Goal: Task Accomplishment & Management: Use online tool/utility

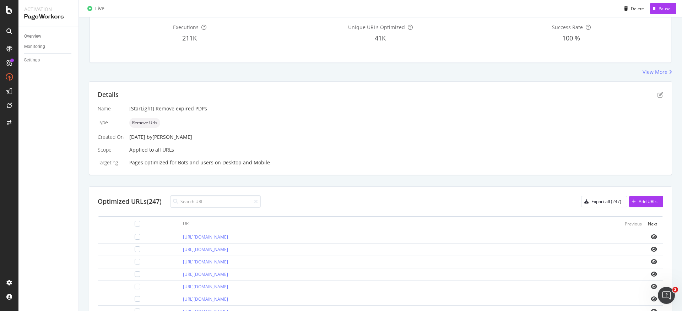
scroll to position [47, 0]
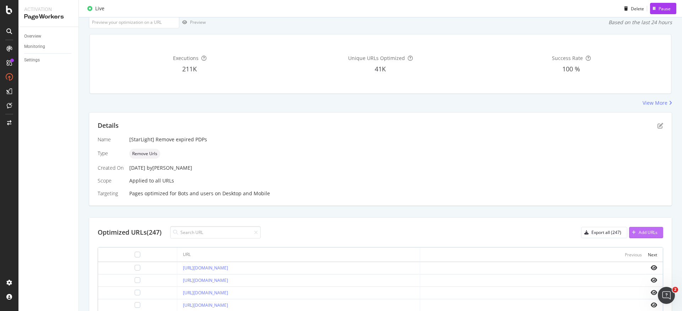
click at [652, 233] on button "Add URLs" at bounding box center [646, 232] width 34 height 11
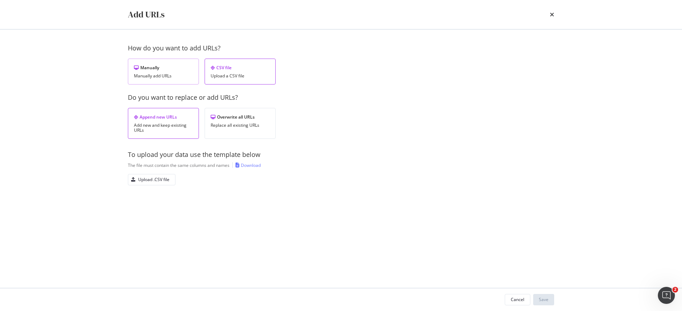
click at [141, 71] on div "Manually Manually add URLs" at bounding box center [163, 72] width 71 height 26
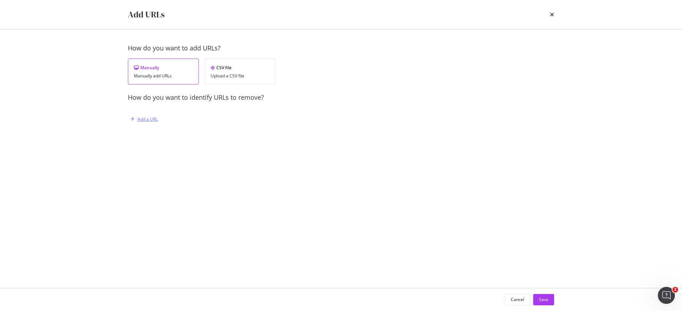
click at [152, 114] on div "Add a URL" at bounding box center [143, 119] width 30 height 11
click at [162, 159] on input "modal" at bounding box center [224, 156] width 174 height 12
paste input "[URL][DOMAIN_NAME]"
type input "[URL][DOMAIN_NAME]"
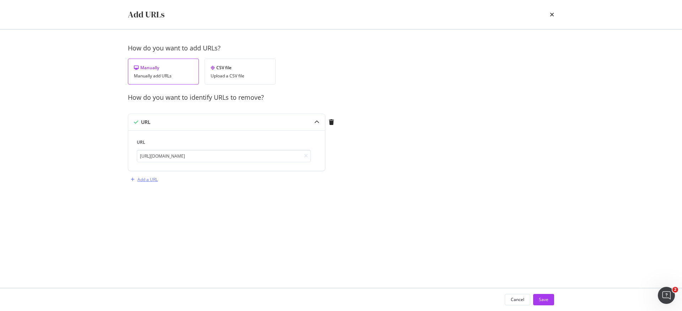
click at [154, 180] on div "Add a URL" at bounding box center [147, 179] width 20 height 6
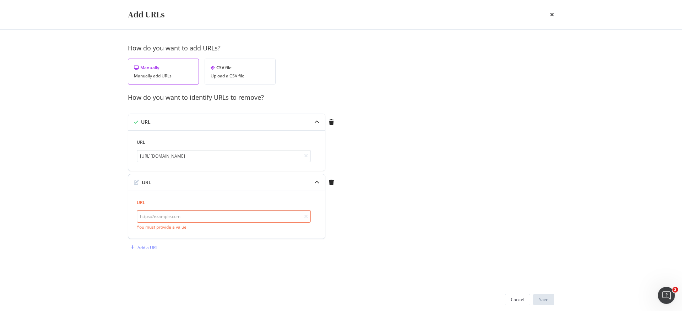
click at [180, 218] on input "modal" at bounding box center [224, 216] width 174 height 12
paste input "[URL][DOMAIN_NAME]"
type input "[URL][DOMAIN_NAME]"
click at [546, 294] on button "Save" at bounding box center [543, 299] width 21 height 11
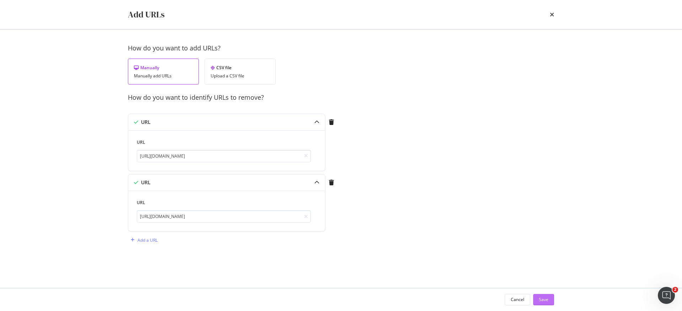
scroll to position [0, 0]
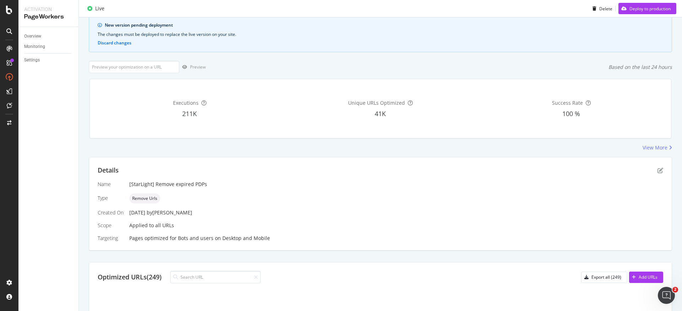
click at [626, 18] on div "New version pending deployment The changes must be deployed to replace the live…" at bounding box center [380, 34] width 583 height 36
click at [632, 10] on div "Deploy to production" at bounding box center [649, 8] width 41 height 6
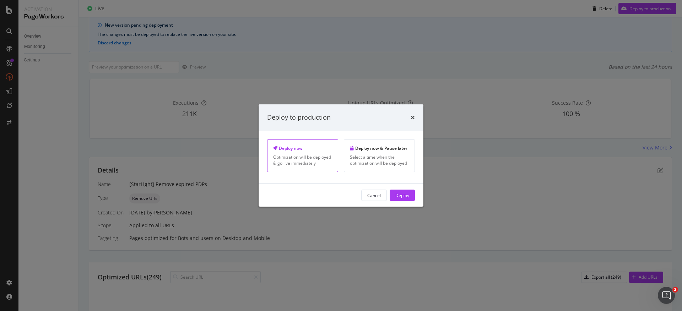
click at [408, 196] on div "Deploy" at bounding box center [402, 195] width 14 height 6
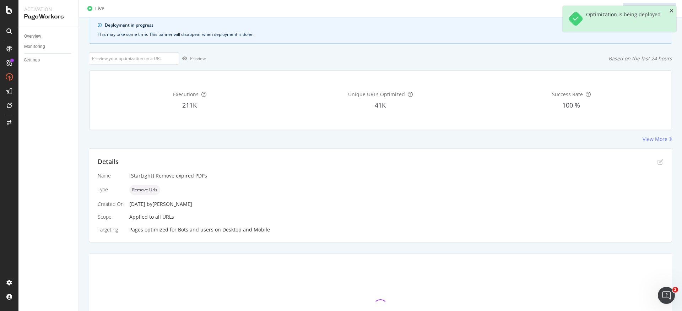
click at [672, 11] on icon "close toast" at bounding box center [671, 11] width 4 height 5
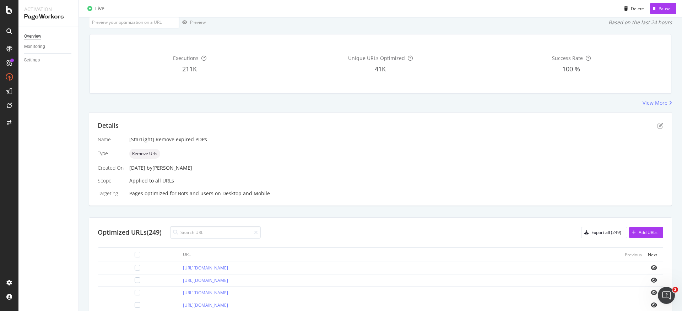
click at [25, 32] on div "Overview" at bounding box center [51, 36] width 54 height 10
drag, startPoint x: 25, startPoint y: 33, endPoint x: 30, endPoint y: 35, distance: 5.7
click at [26, 33] on div "Overview" at bounding box center [32, 36] width 17 height 7
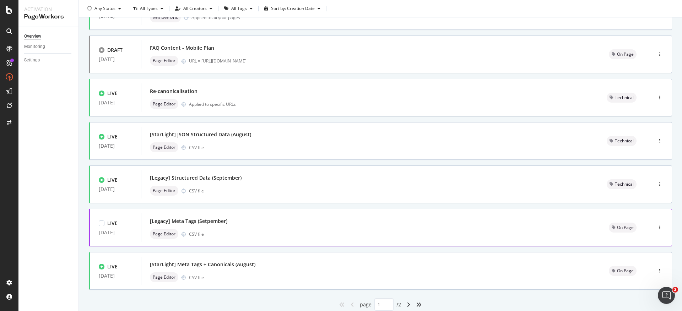
scroll to position [215, 0]
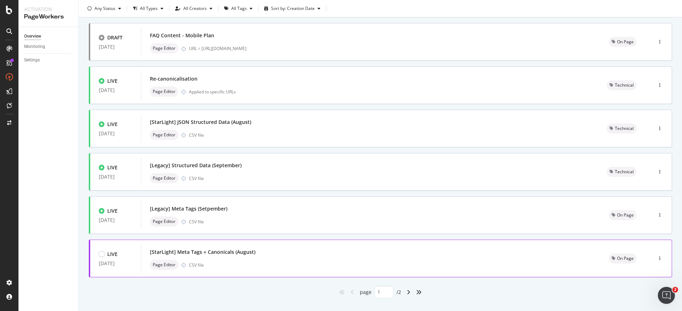
click at [253, 265] on div "Page Editor CSV file" at bounding box center [371, 265] width 442 height 10
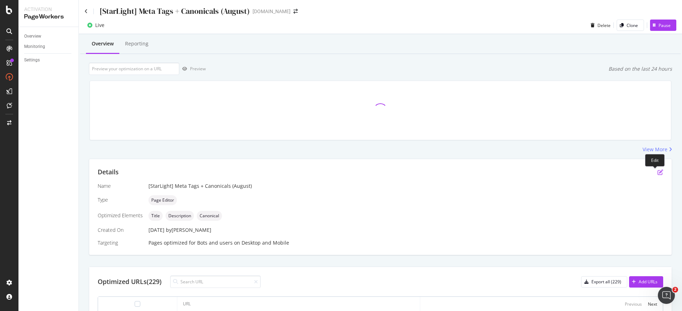
click at [657, 173] on icon "pen-to-square" at bounding box center [660, 172] width 6 height 6
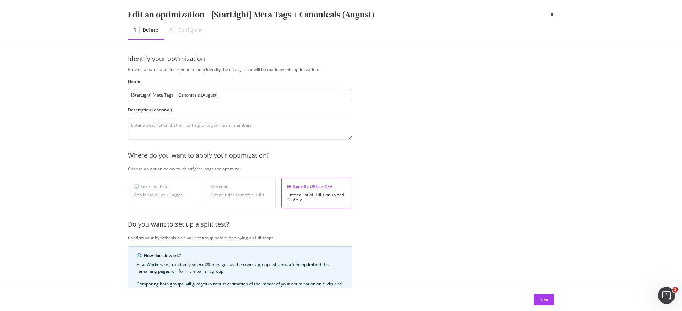
click at [204, 96] on input "[StarLight] Meta Tags + Canonicals (August)" at bounding box center [240, 95] width 224 height 12
type input "[StarLight] Meta Tags + Canonicals (September)"
click at [539, 298] on button "Next" at bounding box center [543, 299] width 21 height 11
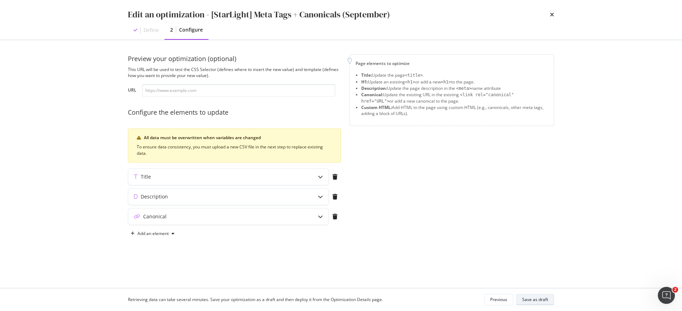
click at [545, 299] on div "Save as draft" at bounding box center [535, 300] width 26 height 6
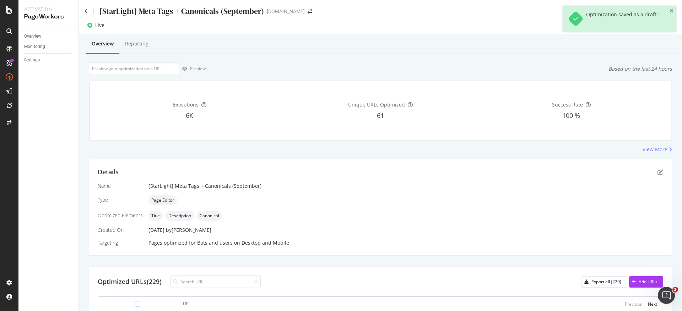
scroll to position [1, 0]
click at [630, 276] on div "Add URLs" at bounding box center [643, 280] width 28 height 11
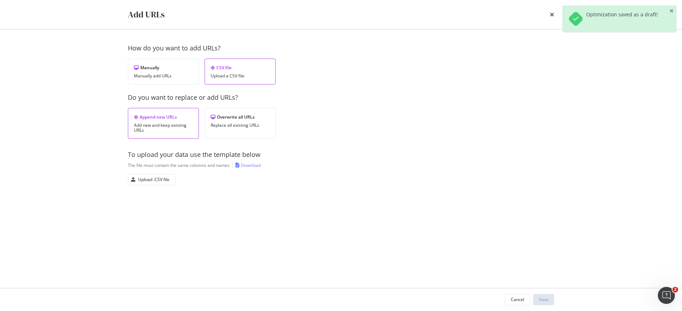
click at [254, 164] on div "Download" at bounding box center [251, 165] width 20 height 6
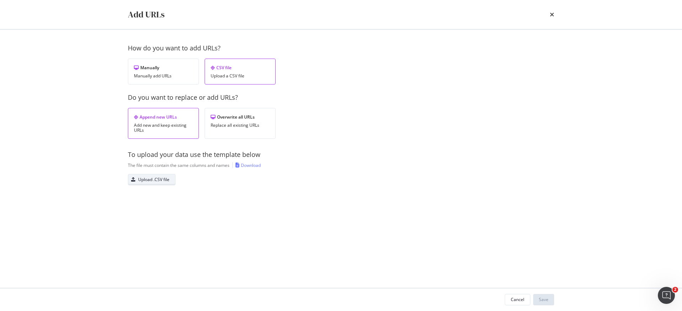
click at [156, 176] on div "Upload .CSV file" at bounding box center [153, 179] width 31 height 6
click at [538, 295] on button "Save" at bounding box center [543, 299] width 21 height 11
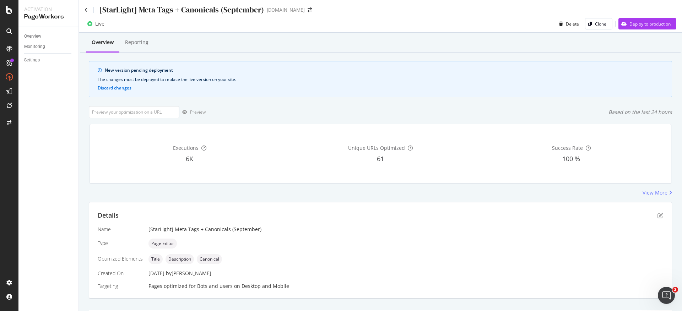
scroll to position [137, 0]
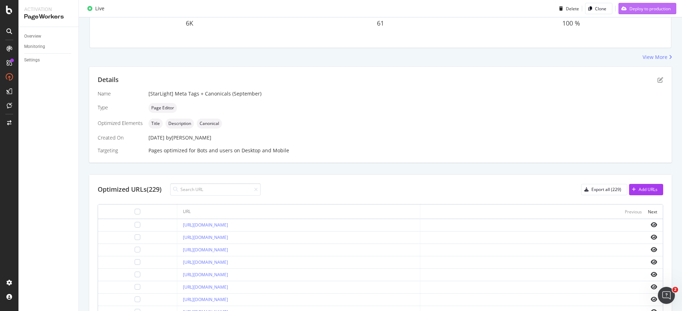
click at [631, 9] on div "Deploy to production" at bounding box center [649, 8] width 41 height 6
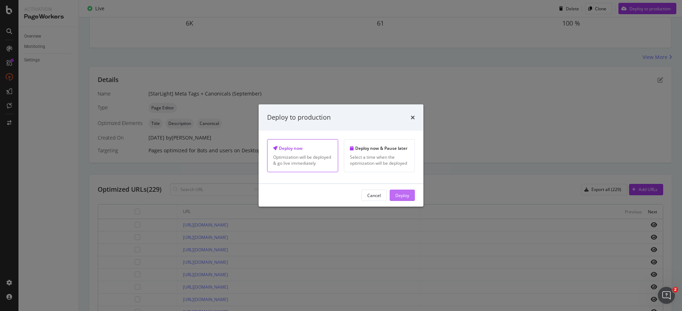
click at [407, 195] on div "Deploy" at bounding box center [402, 195] width 14 height 6
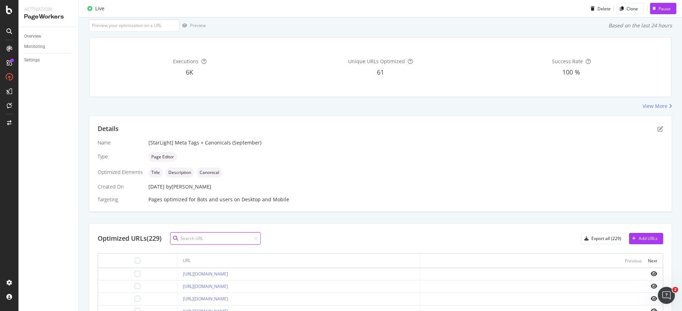
scroll to position [0, 0]
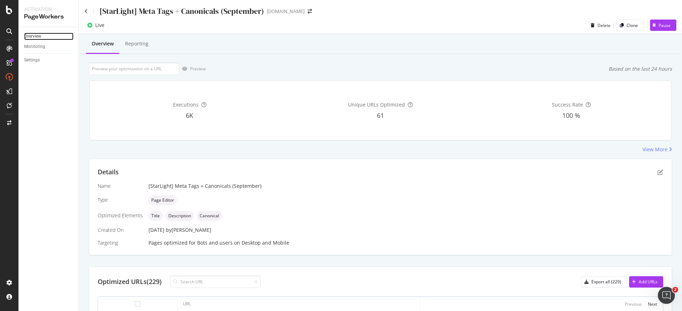
click at [31, 37] on div "Overview" at bounding box center [32, 36] width 17 height 7
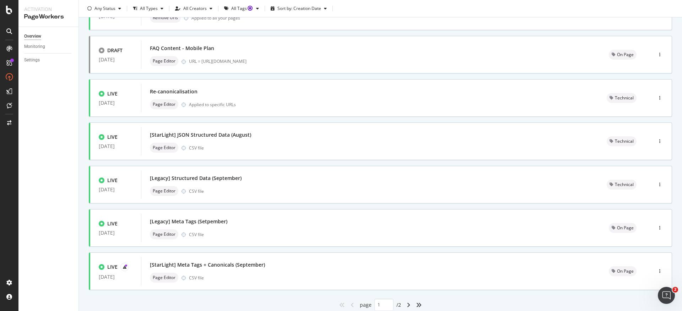
scroll to position [227, 0]
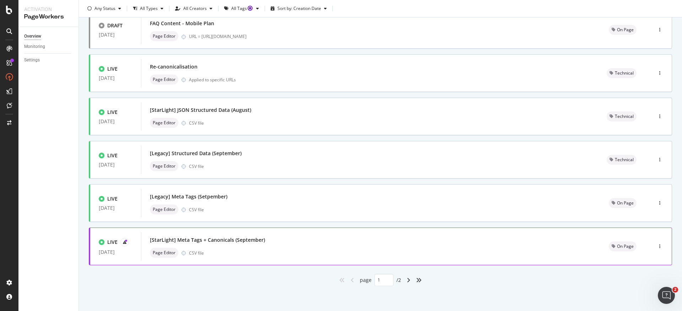
click at [251, 259] on div "[StarLight] Meta Tags + Canonicals (September) Page Editor CSV file" at bounding box center [370, 246] width 459 height 28
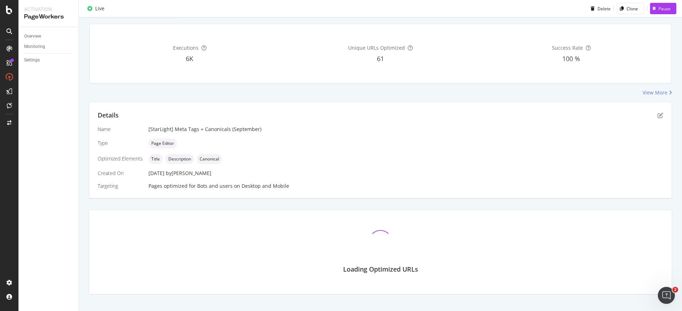
scroll to position [65, 0]
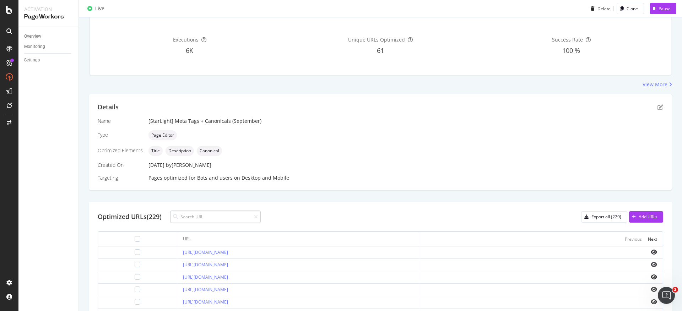
type input "[URL][DOMAIN_NAME]"
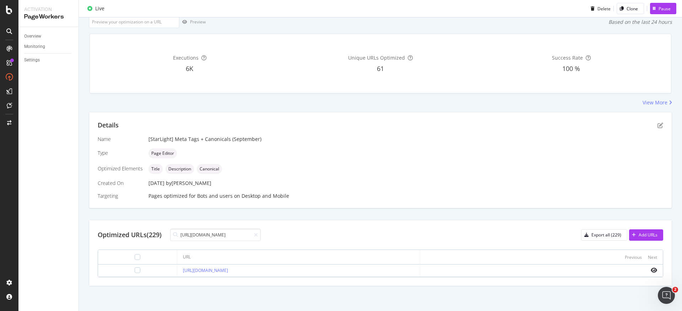
scroll to position [47, 0]
click at [223, 239] on input "[URL][DOMAIN_NAME]" at bounding box center [215, 235] width 91 height 12
